Goal: Information Seeking & Learning: Find specific fact

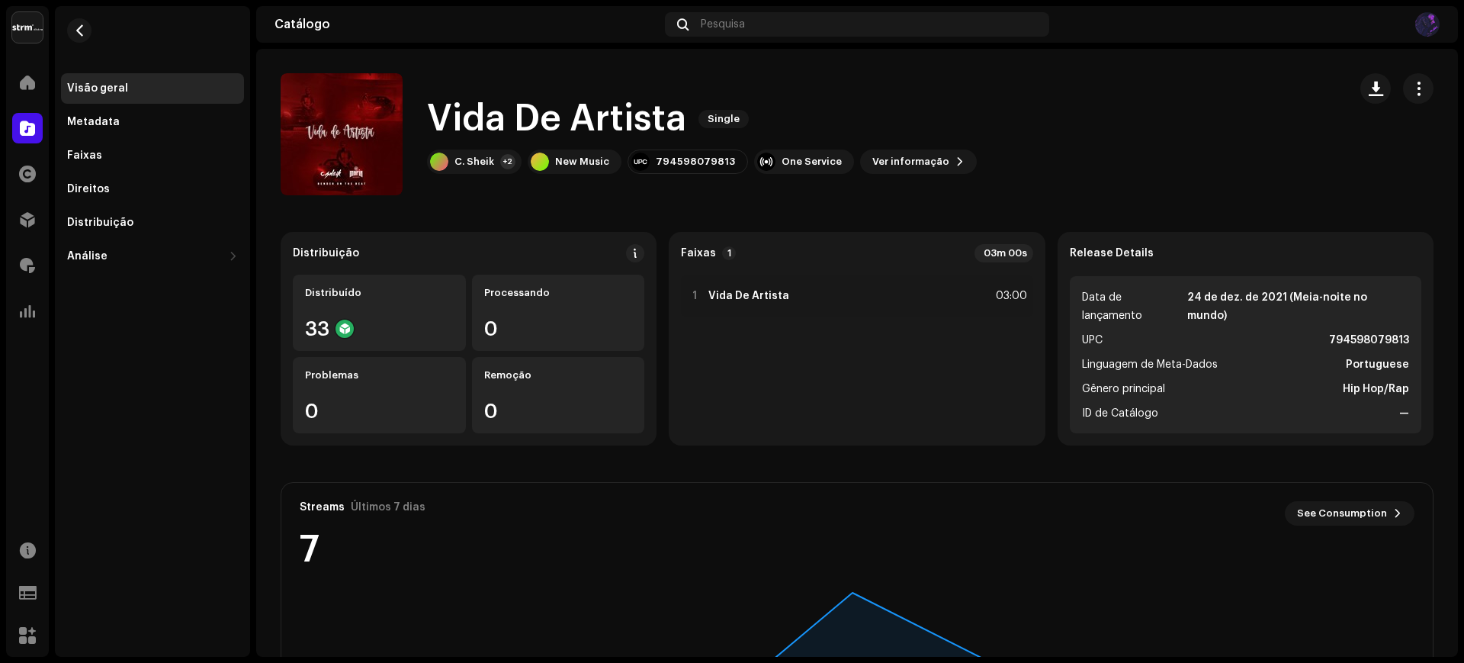
click at [761, 27] on div "Pesquisa" at bounding box center [857, 24] width 384 height 24
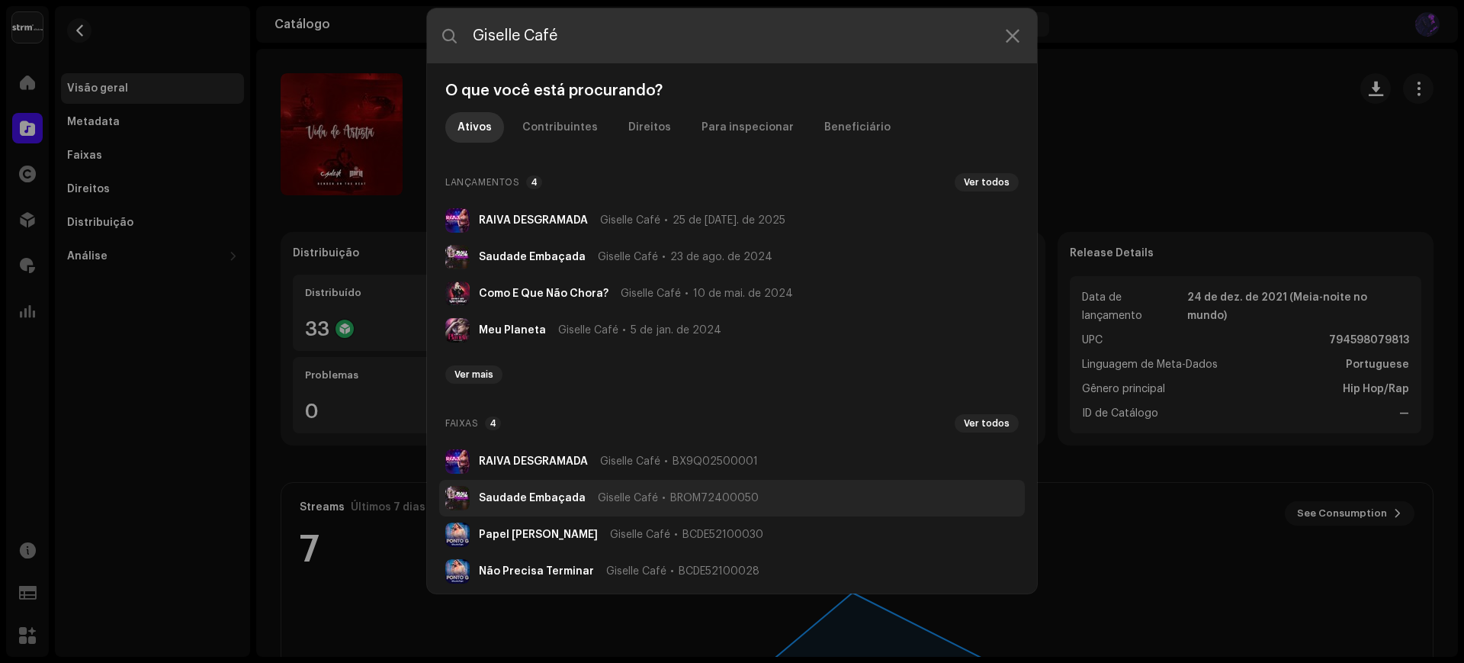
type input "Giselle Café"
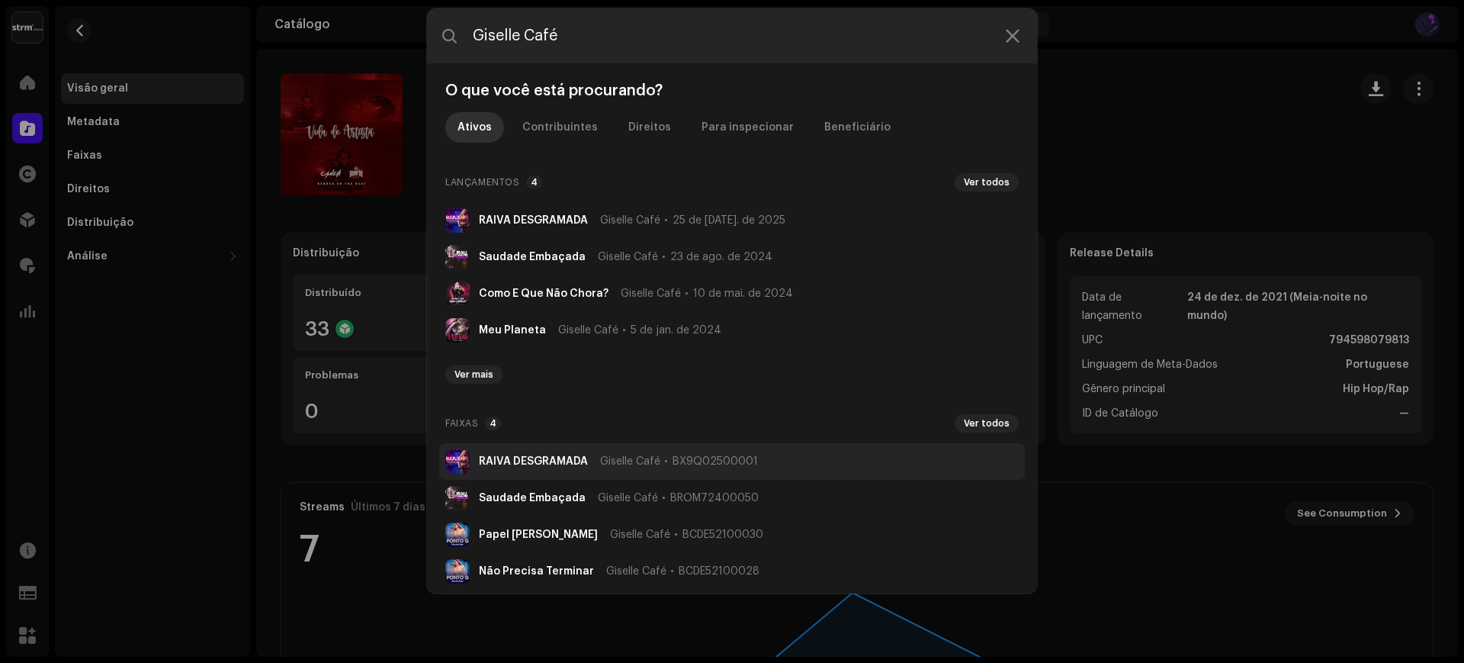
drag, startPoint x: 699, startPoint y: 497, endPoint x: 615, endPoint y: 461, distance: 91.2
click at [615, 461] on span "Giselle Café" at bounding box center [630, 461] width 60 height 12
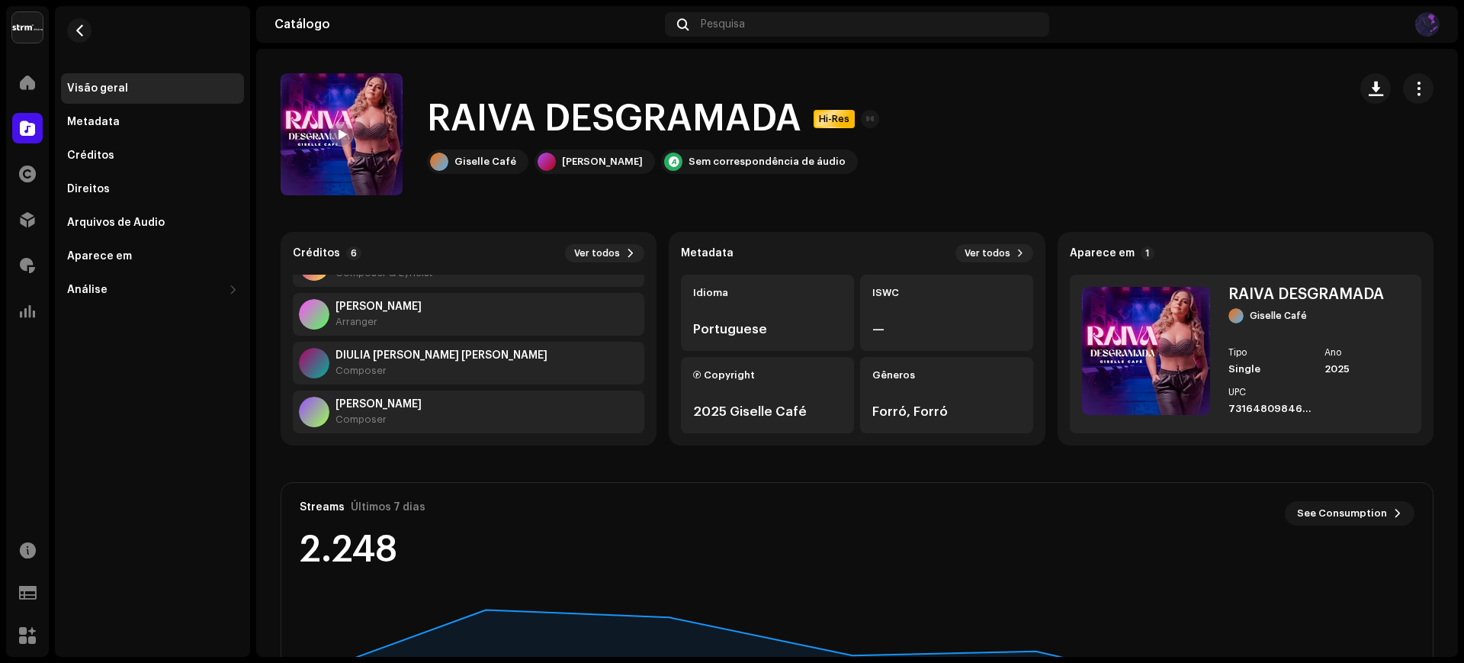
scroll to position [146, 0]
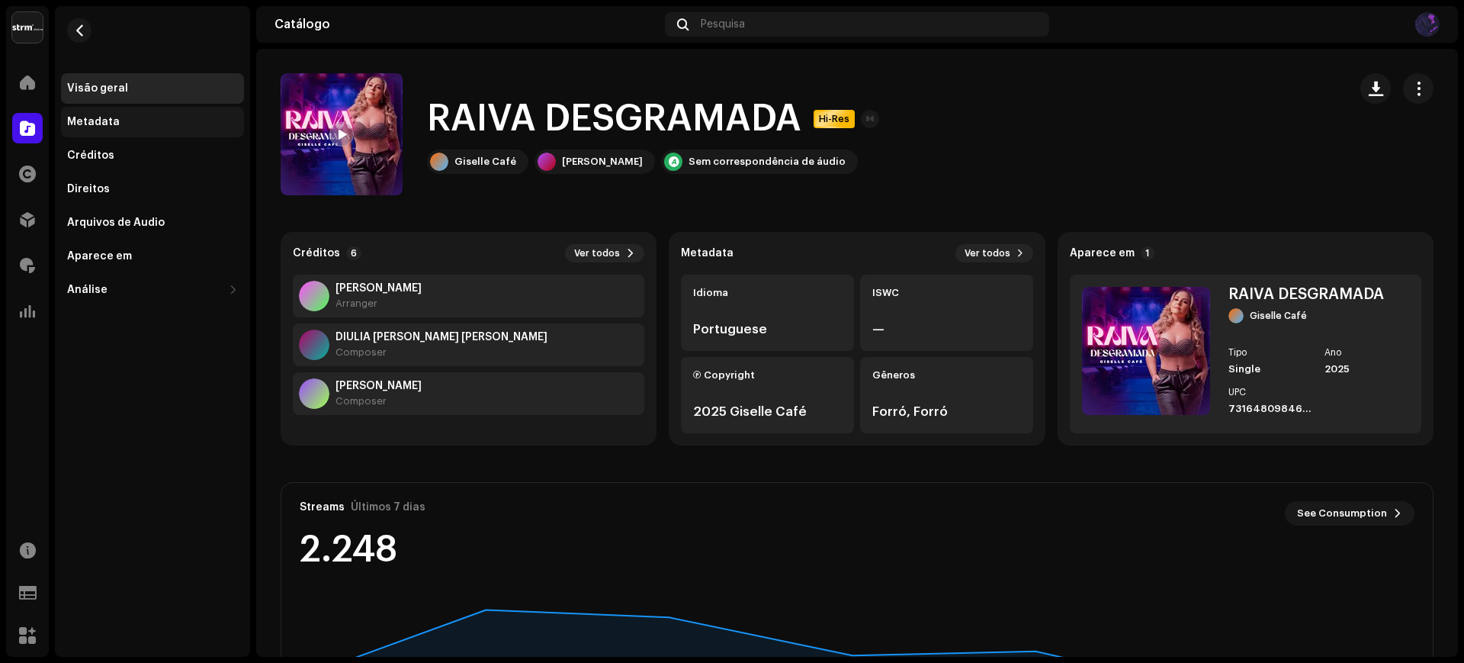
click at [155, 126] on div "Metadata" at bounding box center [152, 122] width 171 height 12
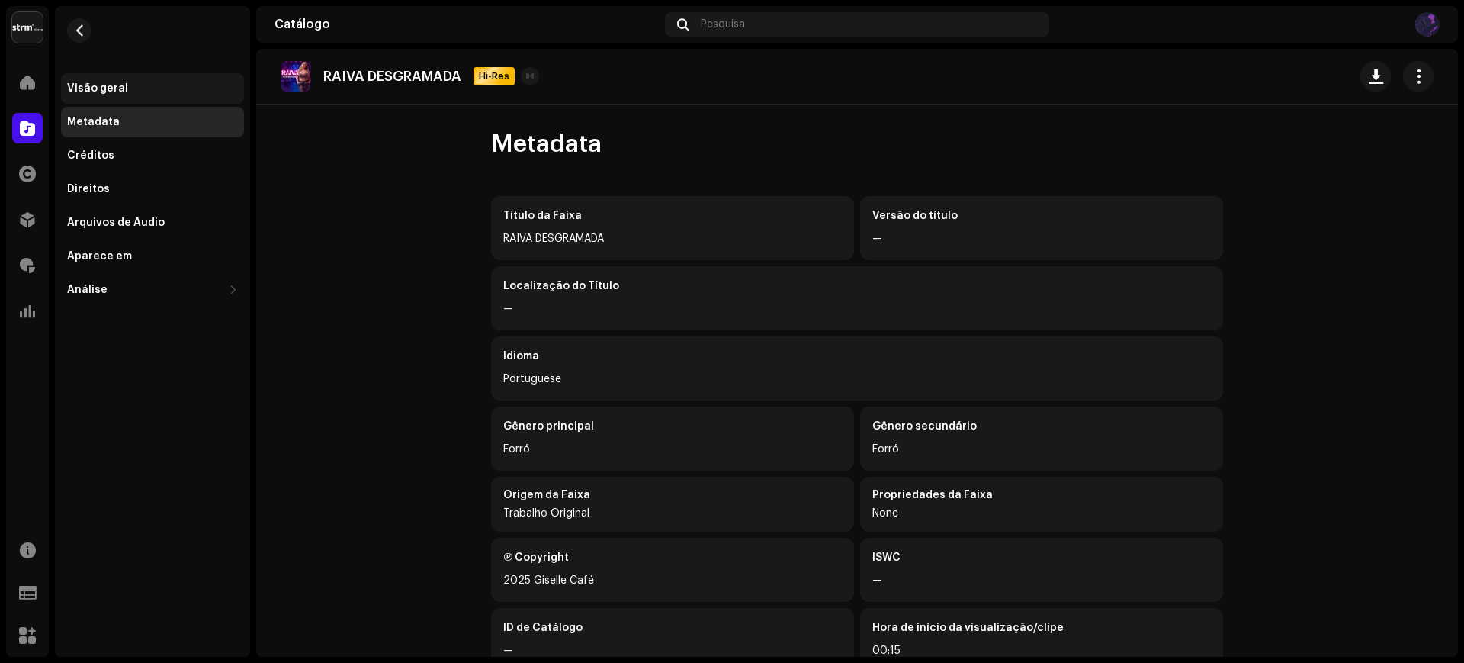
click at [94, 91] on div "Visão geral" at bounding box center [97, 88] width 61 height 12
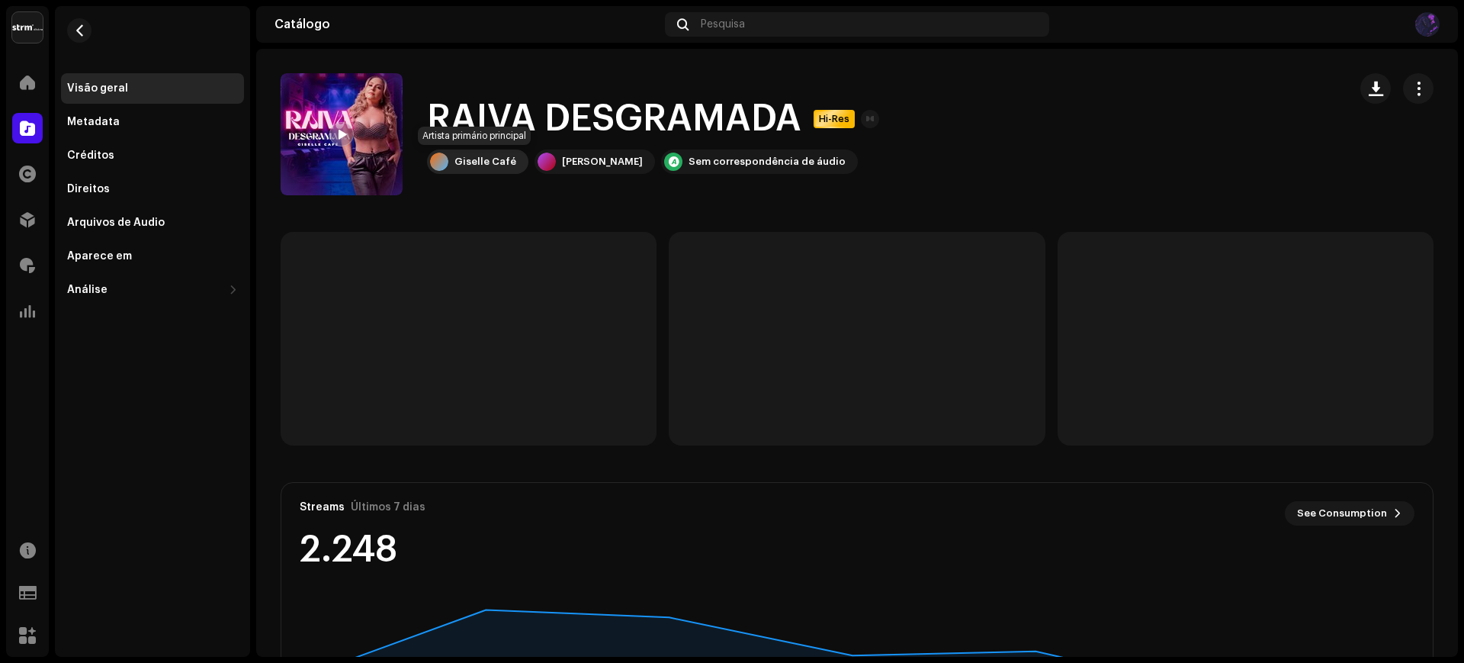
click at [495, 159] on div "Giselle Café" at bounding box center [485, 162] width 62 height 12
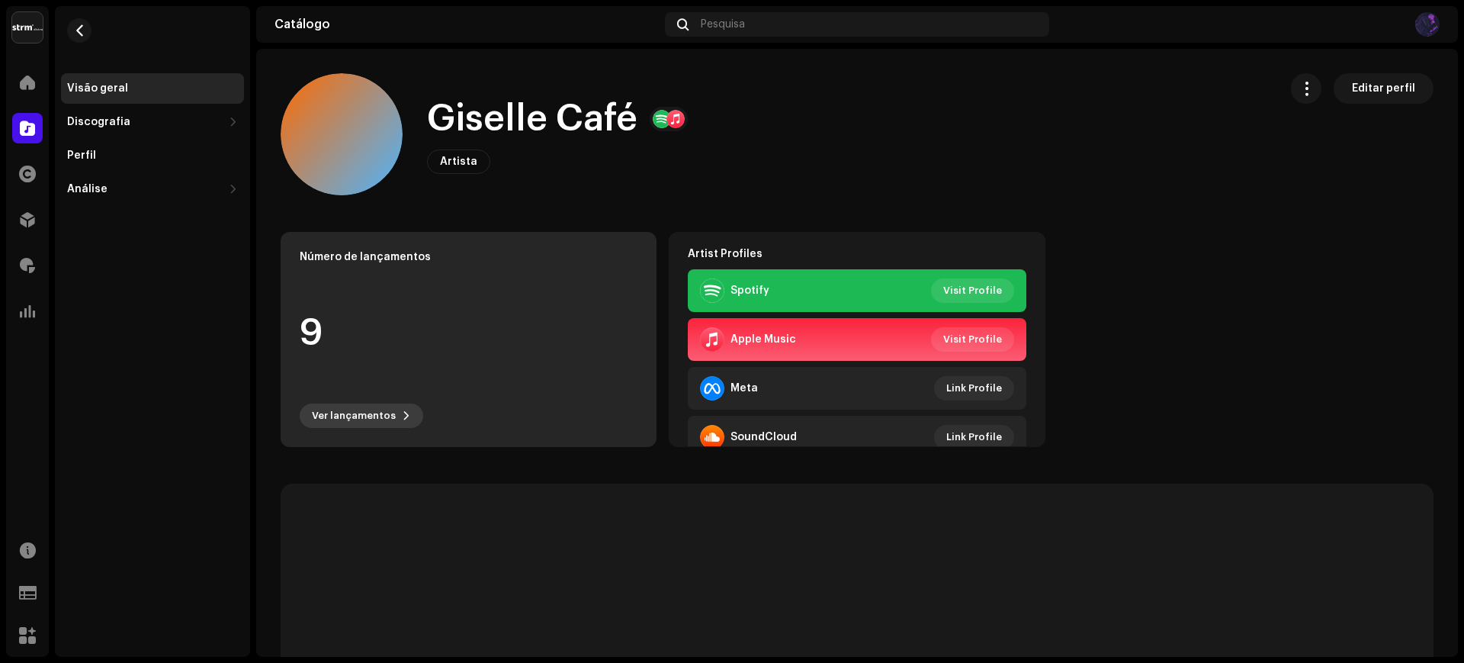
click at [372, 409] on span "Ver lançamentos" at bounding box center [354, 415] width 84 height 30
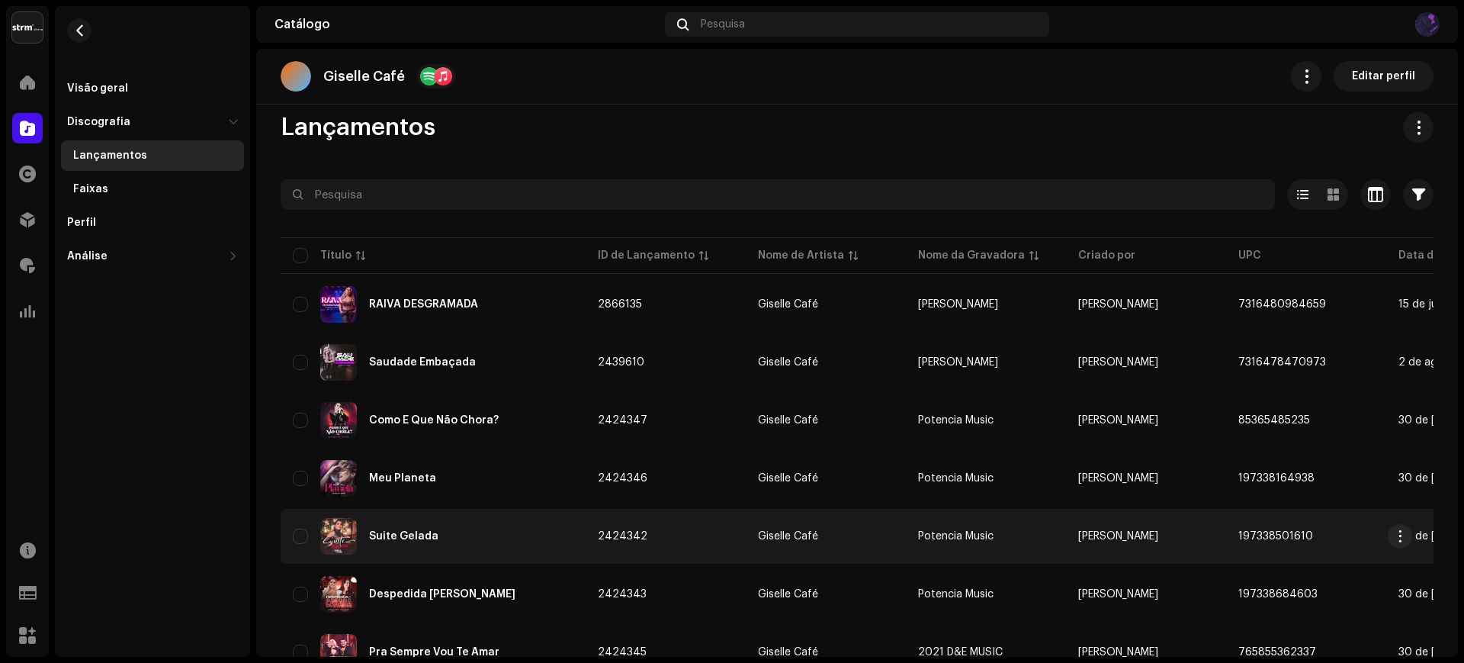
scroll to position [14, 0]
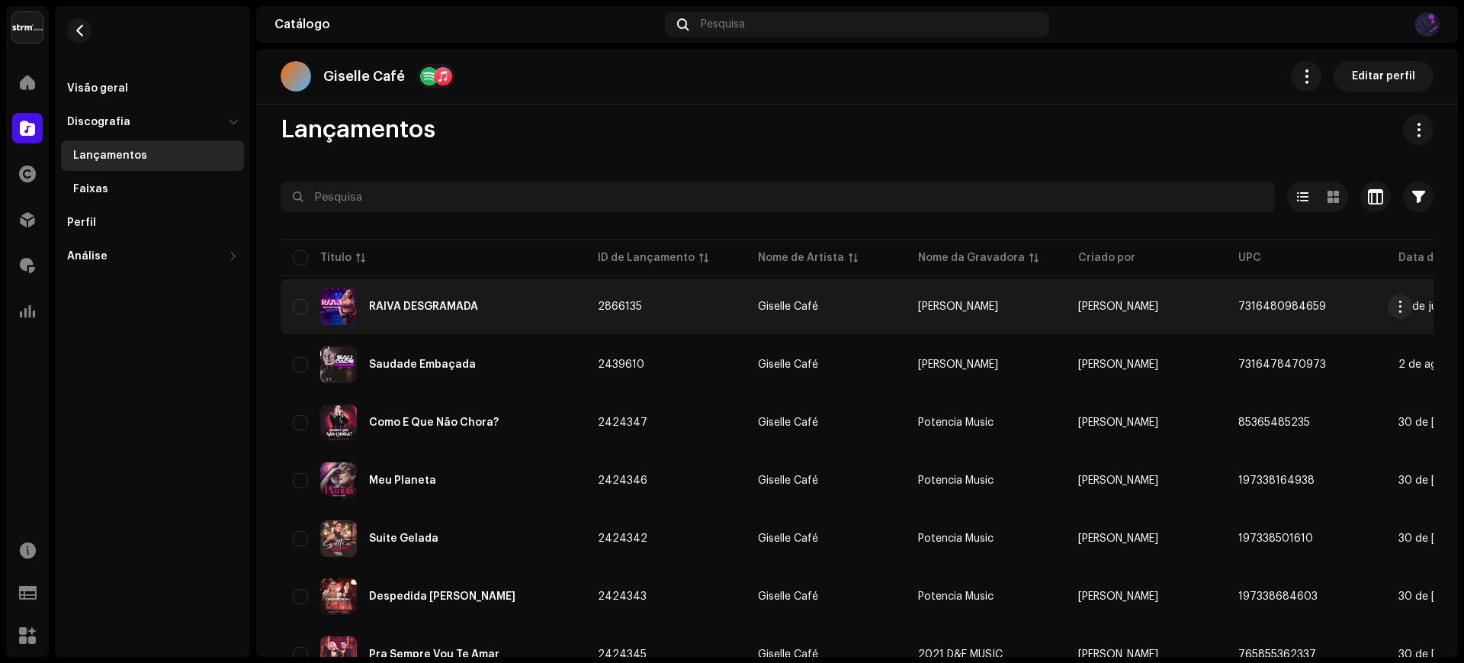
drag, startPoint x: 1235, startPoint y: 309, endPoint x: 1322, endPoint y: 307, distance: 86.9
click at [1322, 307] on td "7316480984659" at bounding box center [1306, 306] width 160 height 55
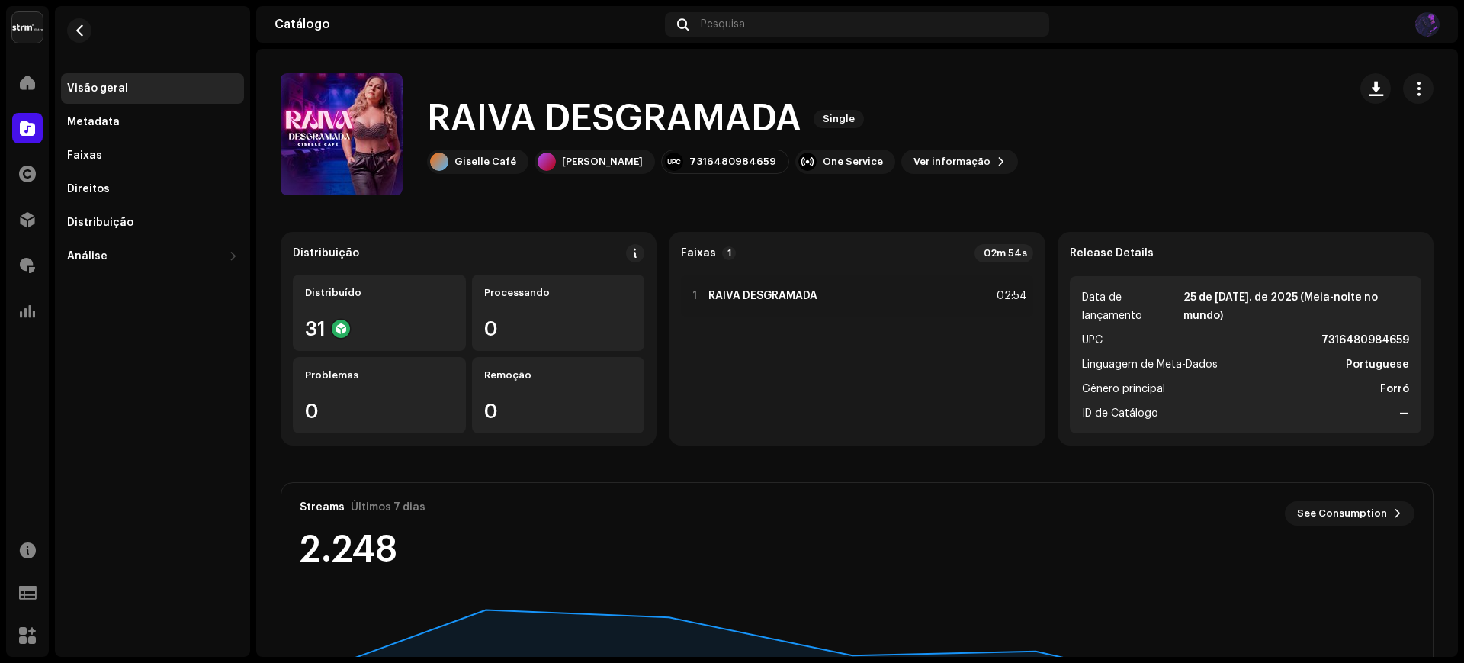
drag, startPoint x: 1307, startPoint y: 324, endPoint x: 1406, endPoint y: 324, distance: 98.3
click at [1406, 324] on ul "Data de lançamento 25 de [DATE]. de 2025 (Meia-noite no mundo) UPC 731648098465…" at bounding box center [1245, 354] width 351 height 157
copy strong "7316480984659"
click at [76, 17] on re-m-nav-back at bounding box center [79, 39] width 37 height 67
click at [76, 18] on button "button" at bounding box center [79, 30] width 24 height 24
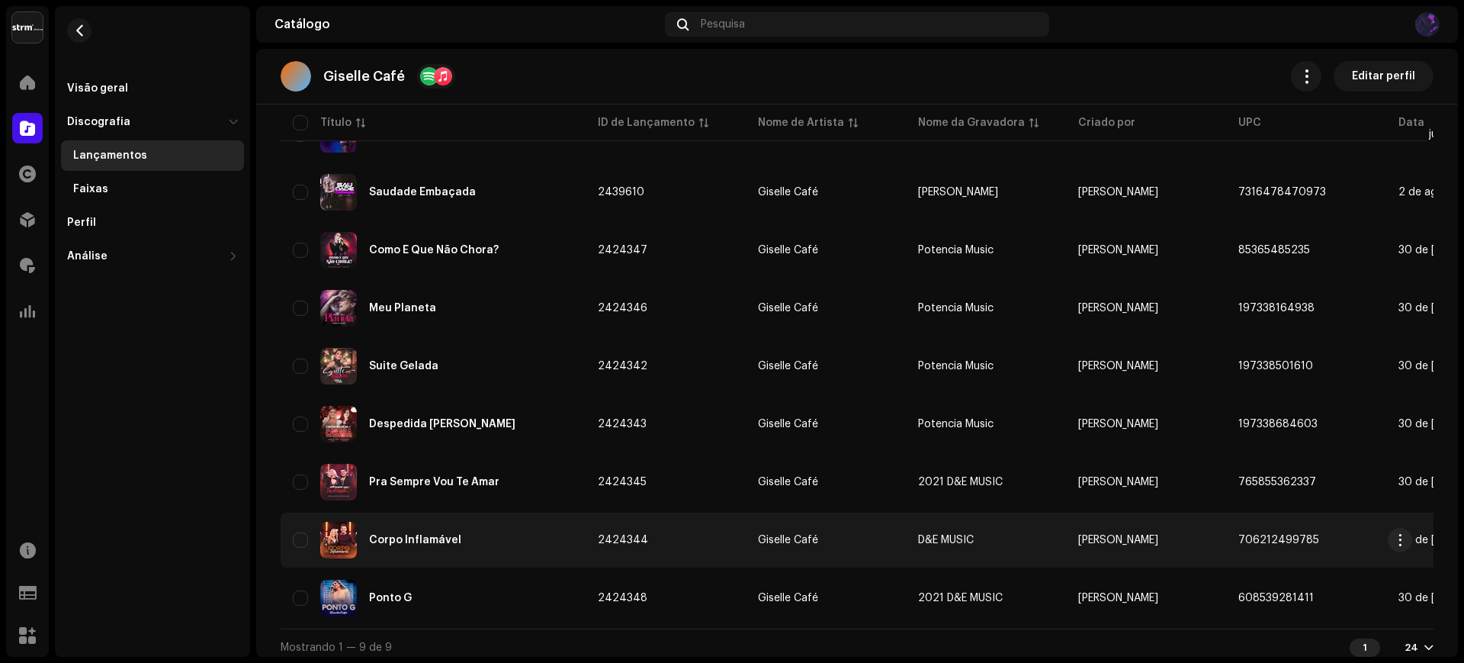
scroll to position [95, 0]
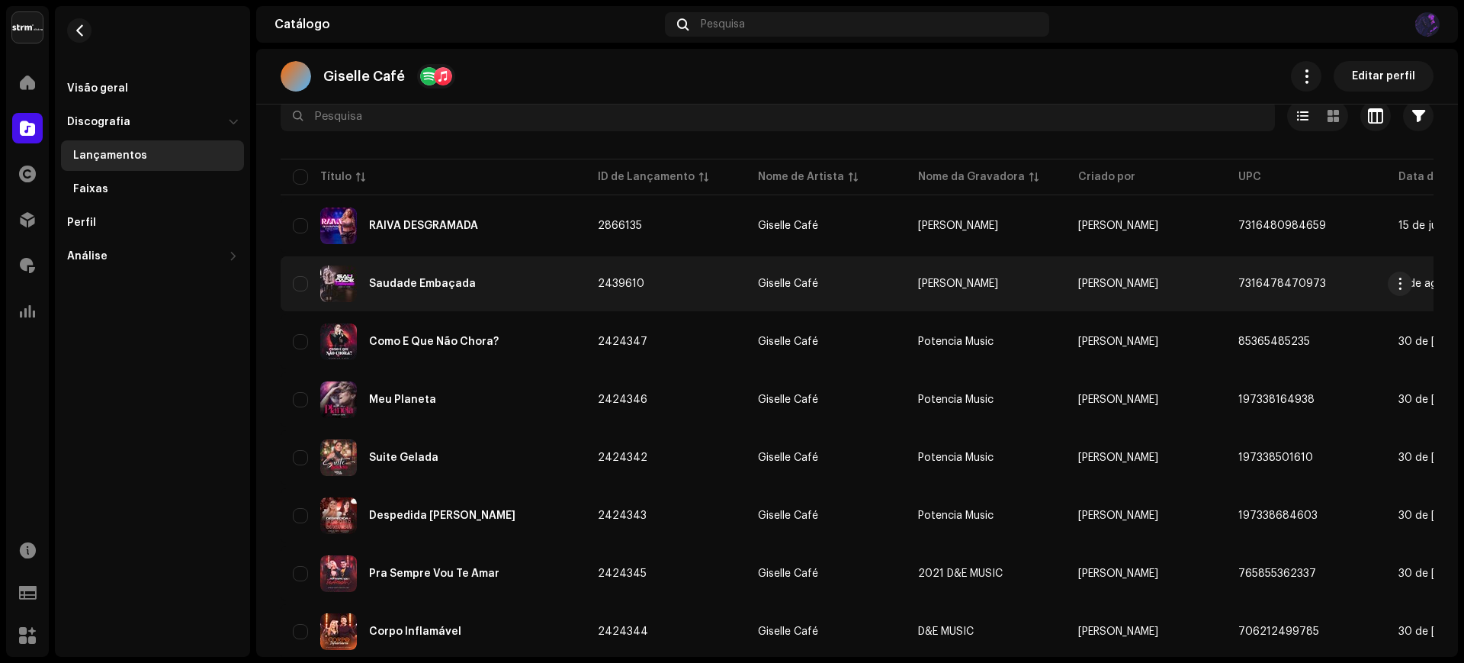
drag, startPoint x: 1314, startPoint y: 280, endPoint x: 1232, endPoint y: 281, distance: 82.4
click at [1232, 281] on td "7316478470973" at bounding box center [1306, 283] width 160 height 55
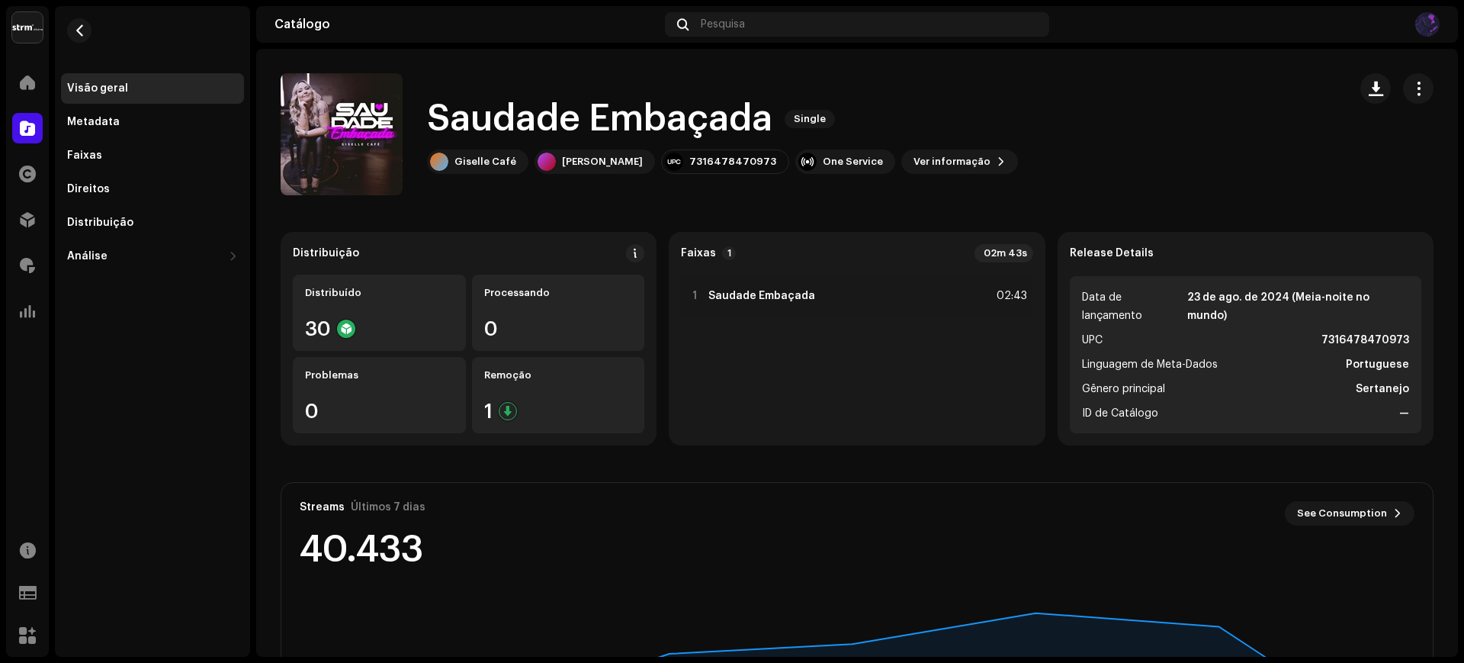
drag, startPoint x: 1315, startPoint y: 322, endPoint x: 1397, endPoint y: 316, distance: 82.6
click at [1397, 331] on li "UPC 7316478470973" at bounding box center [1245, 340] width 327 height 18
copy strong "7316478470973"
click at [74, 32] on span "button" at bounding box center [79, 30] width 11 height 12
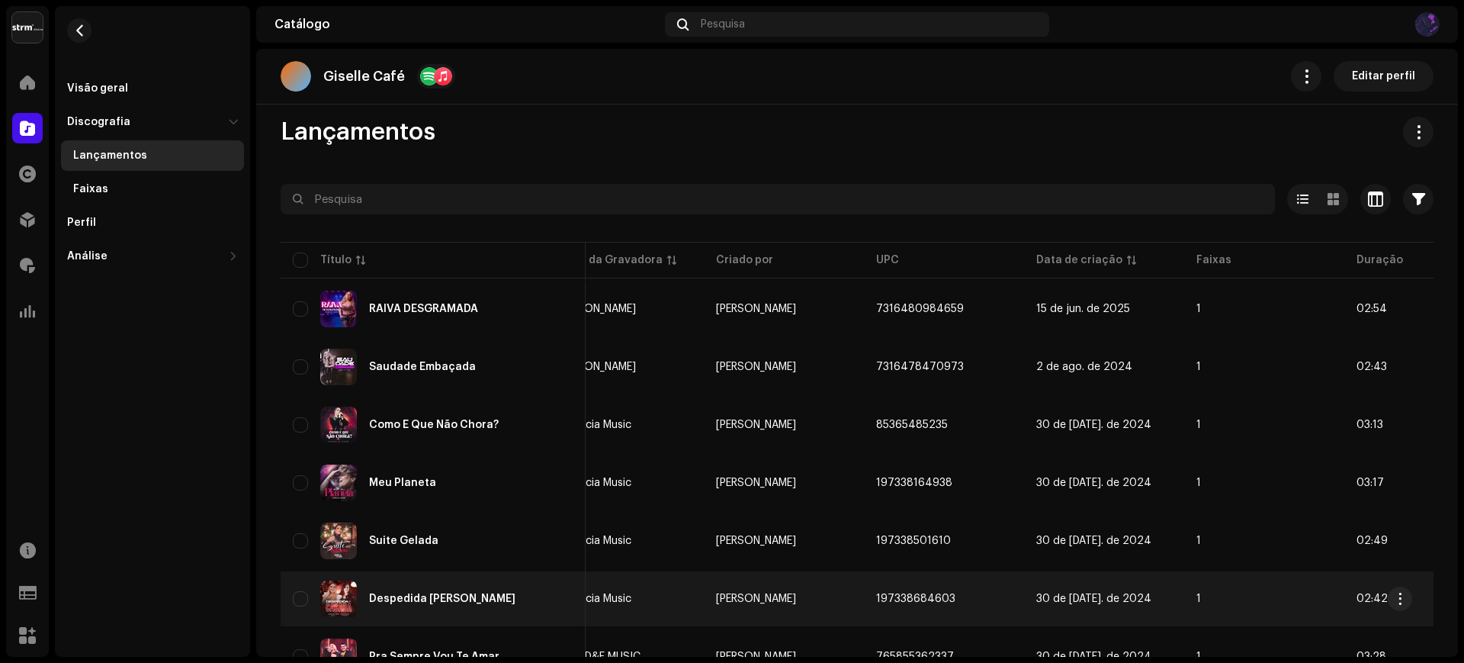
scroll to position [11, 0]
